Goal: Task Accomplishment & Management: Use online tool/utility

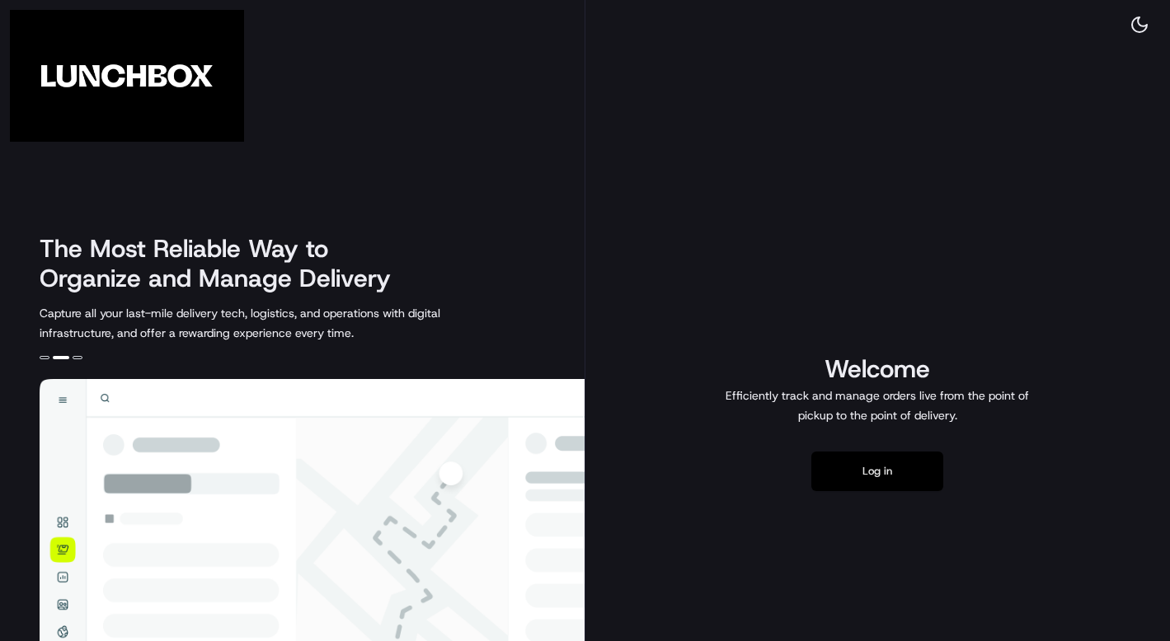
click at [878, 468] on button "Log in" at bounding box center [877, 472] width 132 height 40
